Goal: Check status: Check status

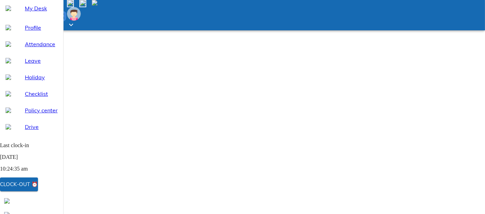
click at [38, 185] on div "Clock-out ⏰" at bounding box center [19, 184] width 38 height 9
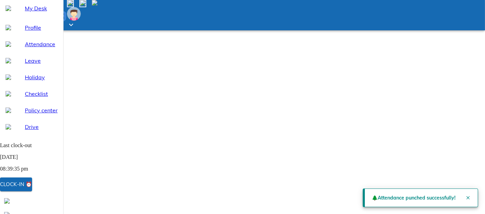
click at [37, 48] on span "Attendance" at bounding box center [41, 44] width 33 height 8
select select "10"
click at [470, 195] on button "Close" at bounding box center [468, 198] width 14 height 14
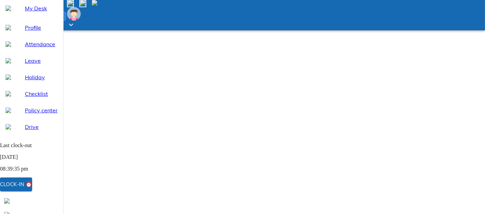
select select "9"
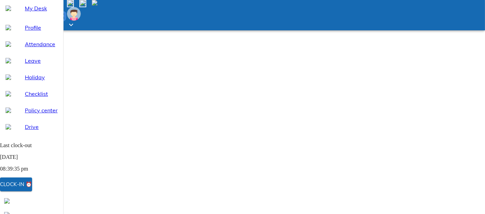
select select "10"
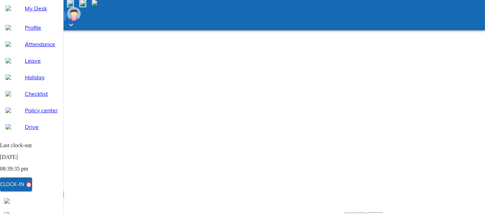
scroll to position [14, 0]
click at [31, 12] on span "My Desk" at bounding box center [41, 8] width 33 height 8
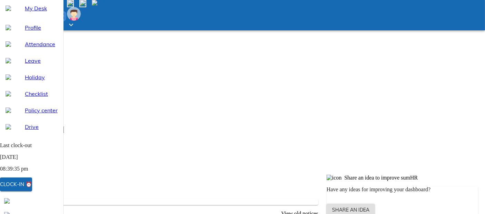
click at [97, 7] on span at bounding box center [95, 4] width 6 height 6
click at [321, 203] on div at bounding box center [245, 107] width 491 height 214
